Goal: Information Seeking & Learning: Learn about a topic

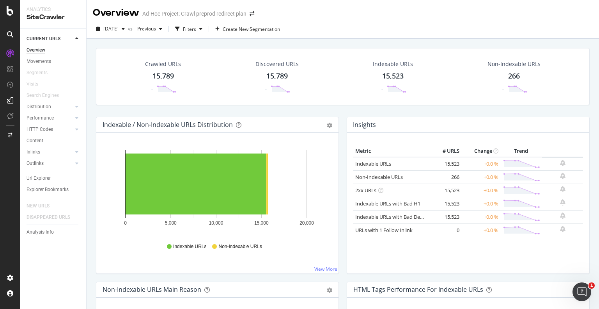
click at [561, 42] on div "Crawled URLs 15,789 - Discovered URLs 15,789 - Indexable URLs 15,523 - Non-Inde…" at bounding box center [343, 193] width 513 height 309
click at [362, 164] on link "Indexable URLs" at bounding box center [373, 163] width 36 height 7
